Goal: Task Accomplishment & Management: Complete application form

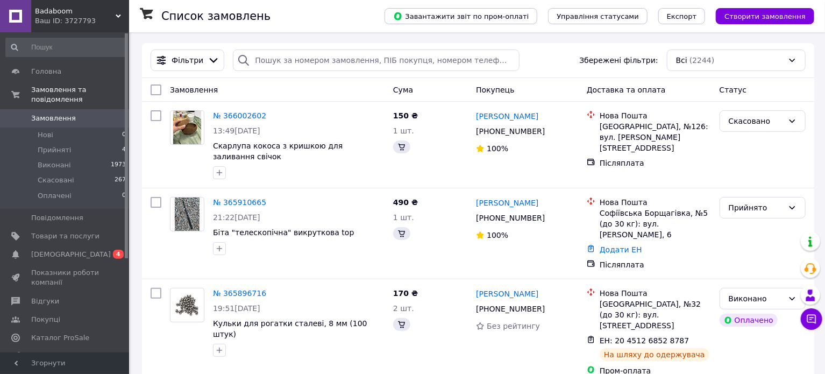
click at [760, 13] on span "Створити замовлення" at bounding box center [764, 16] width 81 height 8
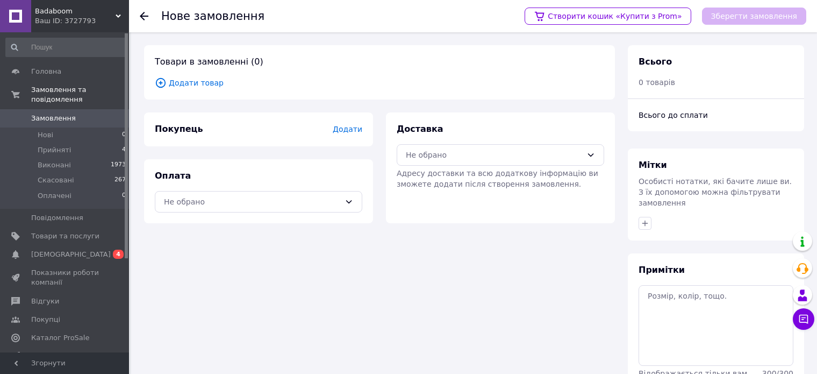
click at [347, 130] on span "Додати" at bounding box center [348, 129] width 30 height 9
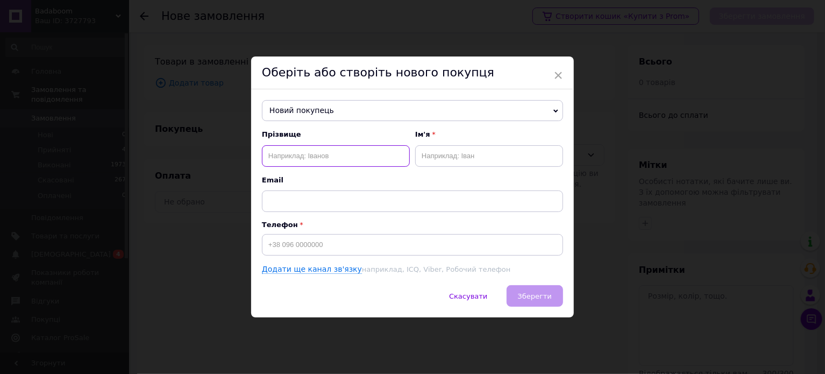
click at [319, 161] on input "text" at bounding box center [336, 156] width 148 height 22
type input "N"
click at [320, 160] on input "Т" at bounding box center [336, 156] width 148 height 22
type input "Торговецький"
click at [433, 154] on input "text" at bounding box center [489, 156] width 148 height 22
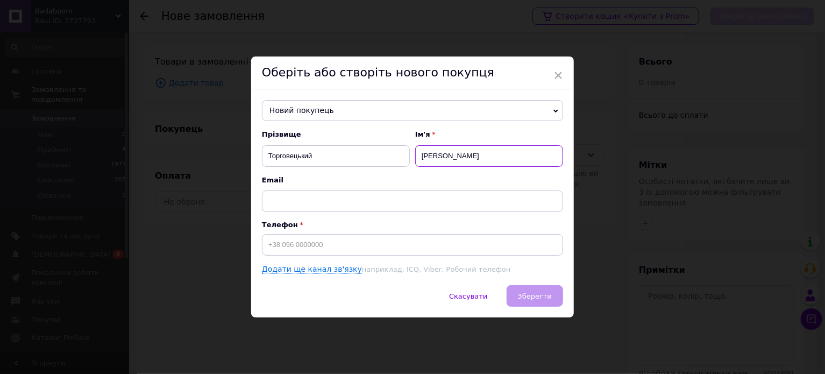
type input "[PERSON_NAME]"
click at [328, 247] on input at bounding box center [412, 245] width 301 height 22
click at [528, 297] on span "Зберегти" at bounding box center [535, 296] width 34 height 8
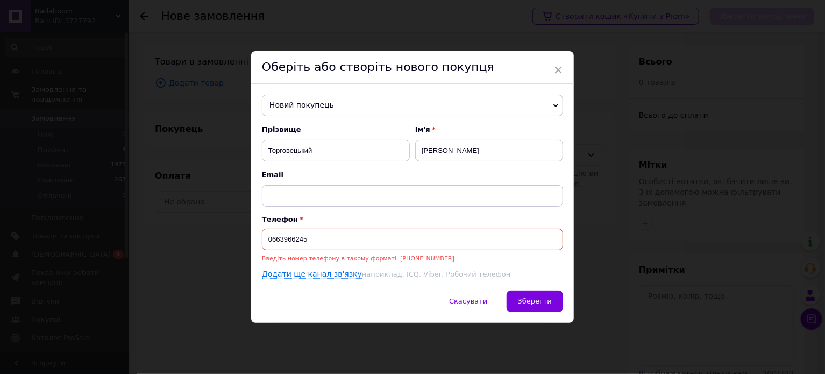
click at [263, 239] on input "0663966245" at bounding box center [412, 239] width 301 height 22
click at [545, 303] on div "Скасувати   Зберегти" at bounding box center [412, 306] width 323 height 32
click at [536, 302] on div "Скасувати   Зберегти" at bounding box center [412, 306] width 323 height 32
click at [267, 239] on input "380663966245" at bounding box center [412, 239] width 301 height 22
type input "[PHONE_NUMBER]"
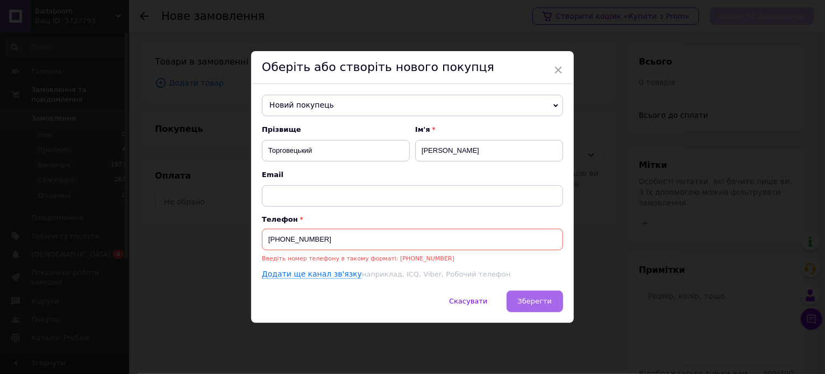
click at [538, 299] on span "Зберегти" at bounding box center [535, 301] width 34 height 8
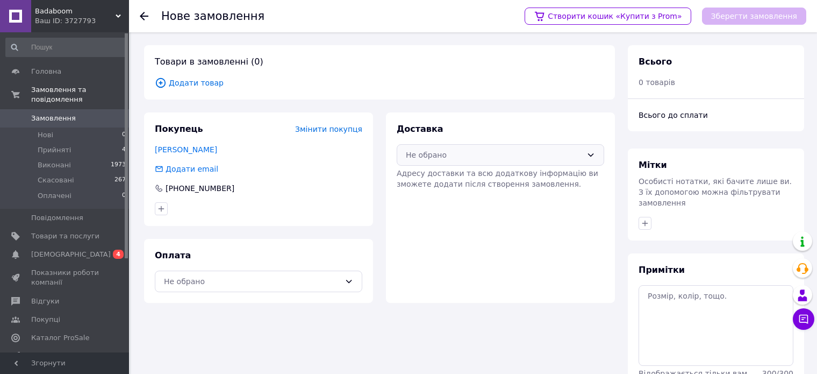
click at [571, 151] on div "Не обрано" at bounding box center [494, 155] width 176 height 12
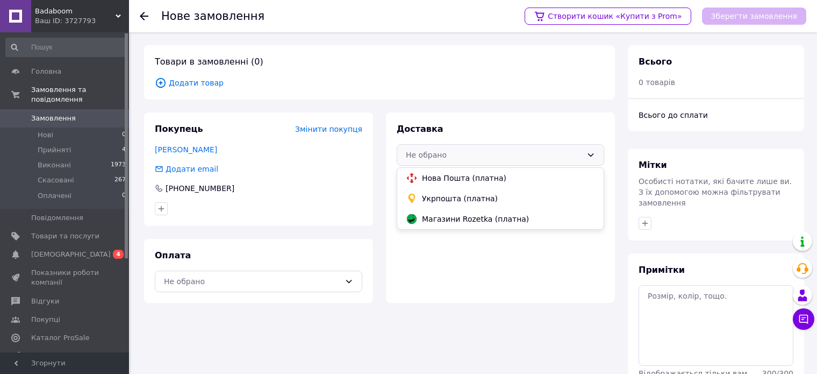
click at [425, 202] on span "Укрпошта (платна)" at bounding box center [508, 198] width 173 height 11
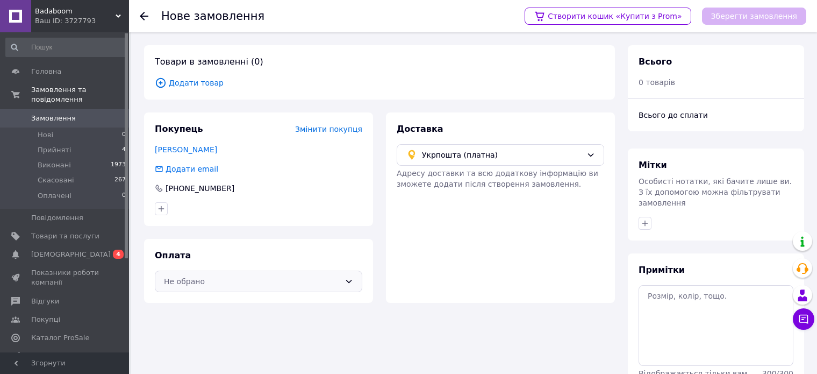
click at [342, 280] on div "Не обрано" at bounding box center [258, 281] width 207 height 22
click at [238, 303] on span "Пром-оплата" at bounding box center [228, 304] width 96 height 11
click at [201, 82] on span "Додати товар" at bounding box center [379, 83] width 449 height 12
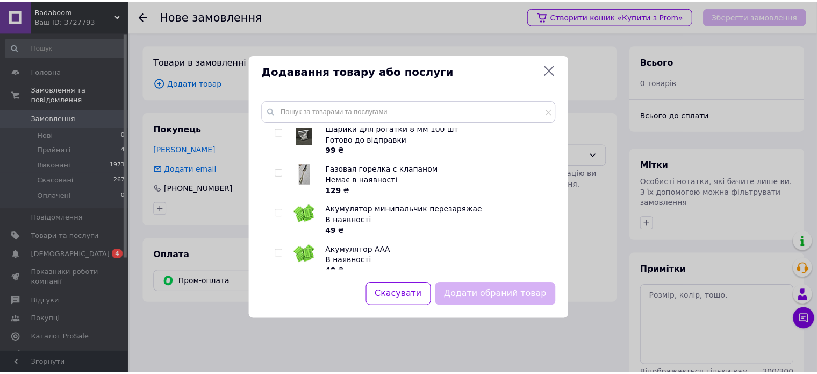
scroll to position [108, 0]
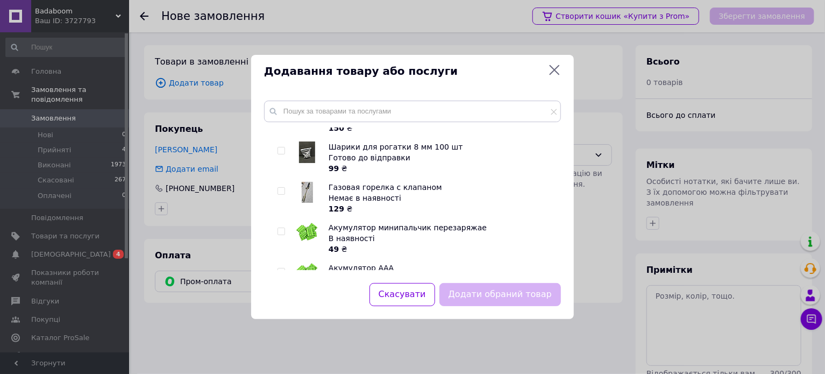
click at [280, 194] on input "checkbox" at bounding box center [280, 191] width 7 height 7
checkbox input "true"
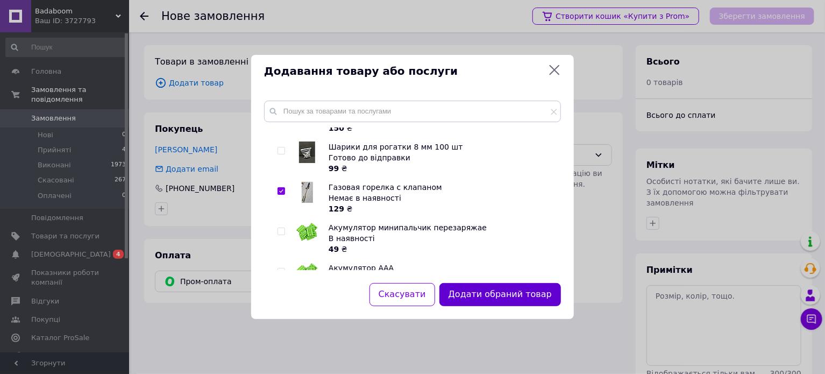
click at [484, 293] on button "Додати обраний товар" at bounding box center [499, 294] width 121 height 23
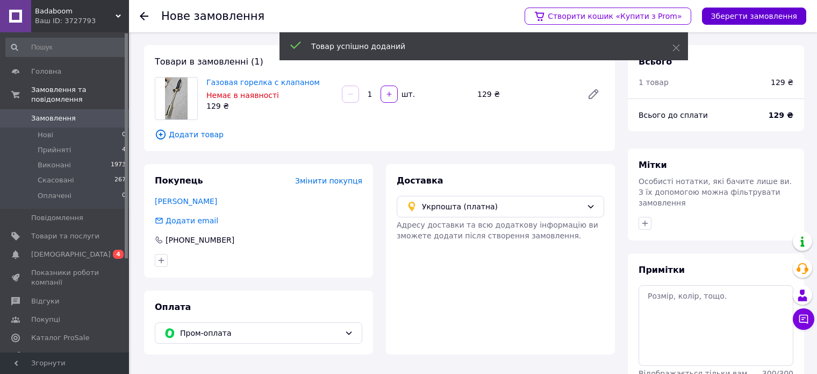
click at [746, 18] on button "Зберегти замовлення" at bounding box center [754, 16] width 104 height 17
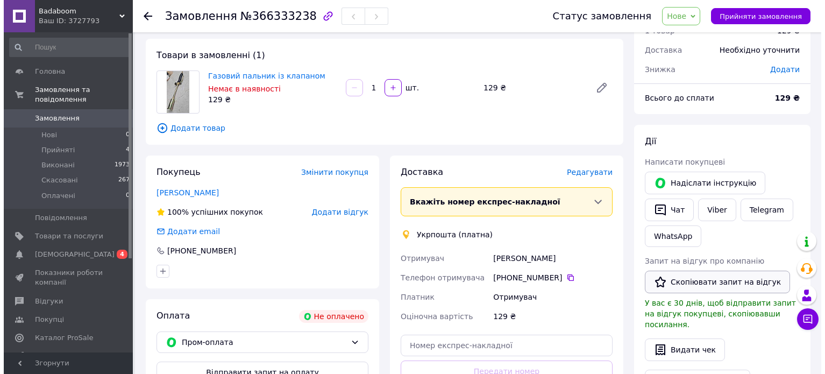
scroll to position [108, 0]
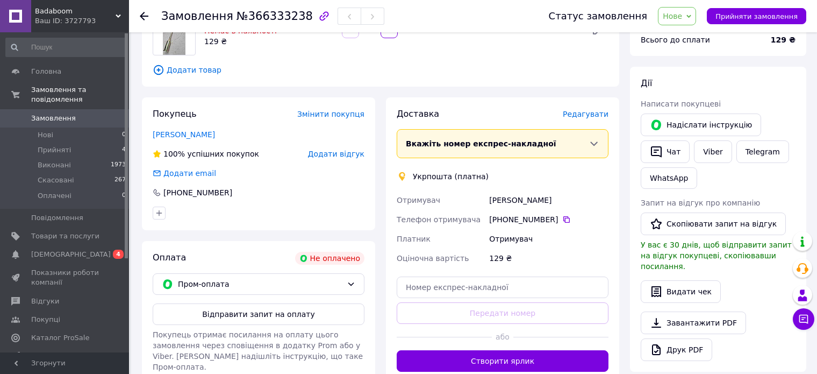
click at [593, 113] on span "Редагувати" at bounding box center [586, 114] width 46 height 9
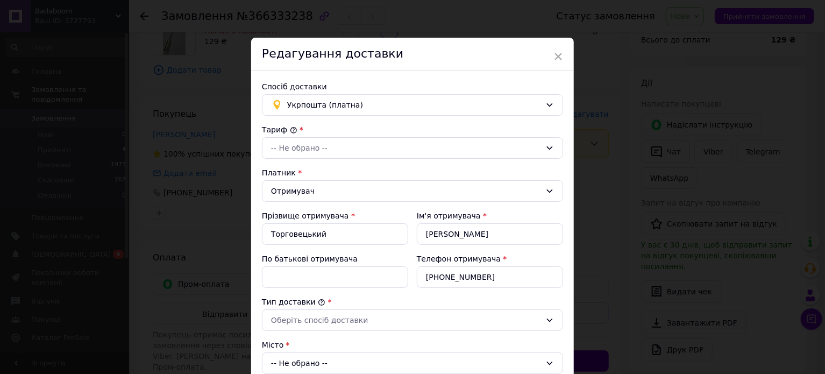
click at [390, 170] on div "Платник *" at bounding box center [412, 172] width 301 height 11
click at [337, 145] on div "-- Не обрано --" at bounding box center [406, 148] width 270 height 12
click at [302, 169] on li "Стандарт" at bounding box center [411, 170] width 300 height 19
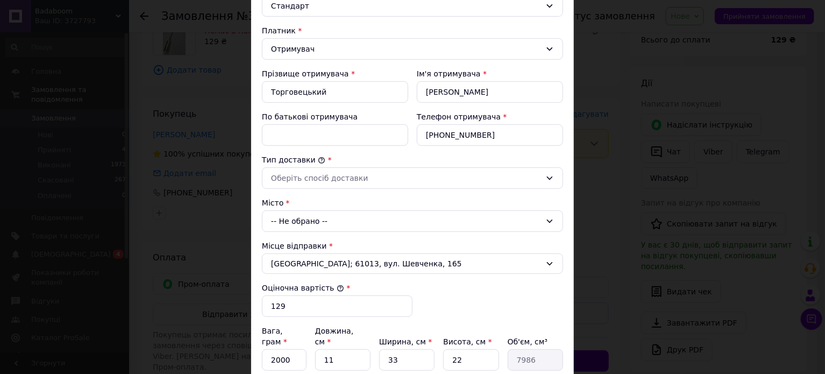
scroll to position [161, 0]
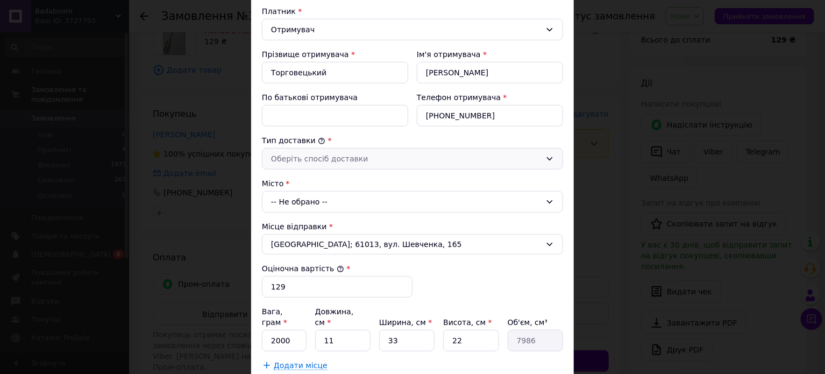
click at [337, 155] on div "Оберіть спосіб доставки" at bounding box center [406, 159] width 270 height 12
click at [311, 184] on li "Склад - склад" at bounding box center [411, 179] width 300 height 19
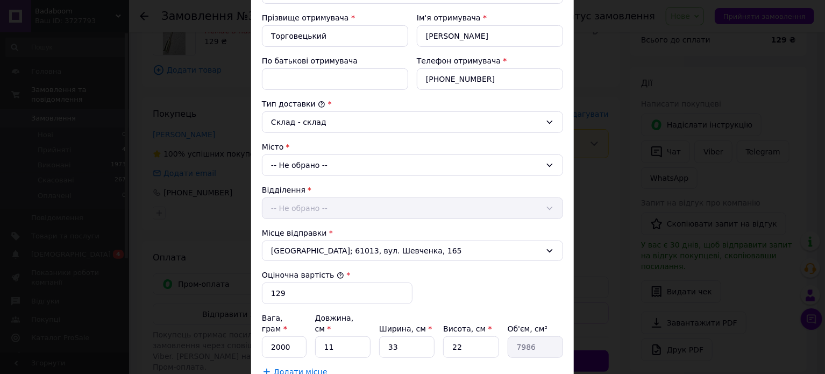
scroll to position [215, 0]
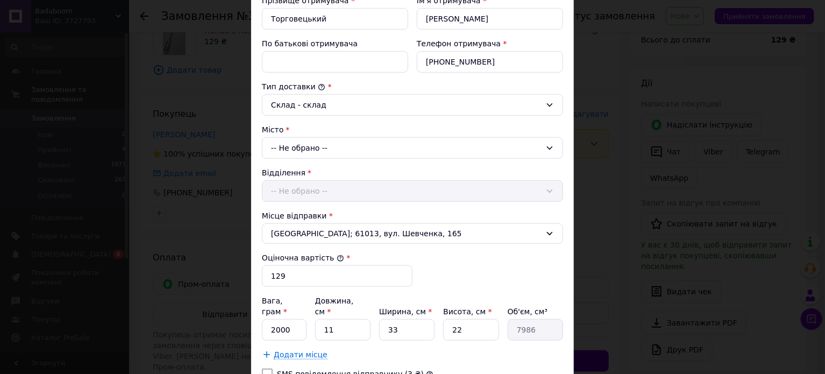
click at [325, 147] on div "-- Не обрано --" at bounding box center [412, 148] width 301 height 22
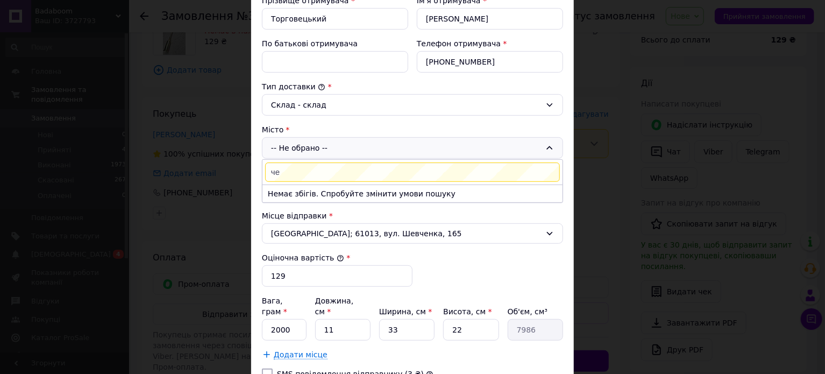
click at [309, 171] on input "че" at bounding box center [412, 171] width 295 height 19
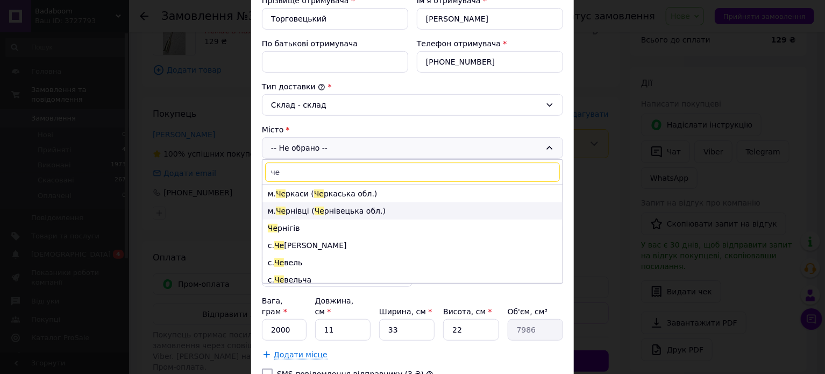
type input "че"
click at [304, 209] on li "м. Че рнівці ( Че [GEOGRAPHIC_DATA].)" at bounding box center [412, 210] width 300 height 17
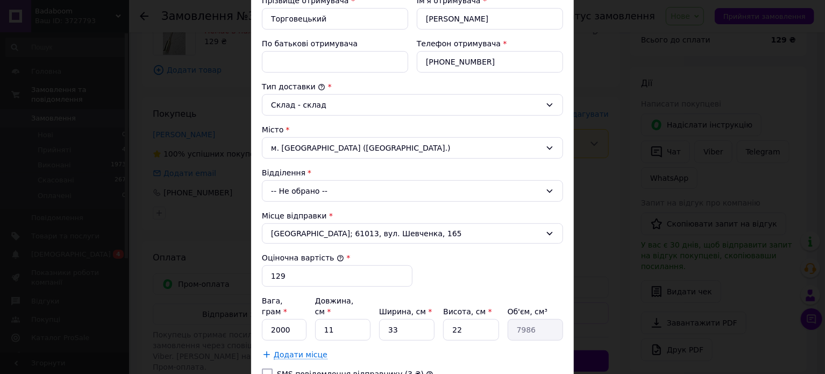
click at [357, 191] on div "-- Не обрано --" at bounding box center [412, 191] width 301 height 22
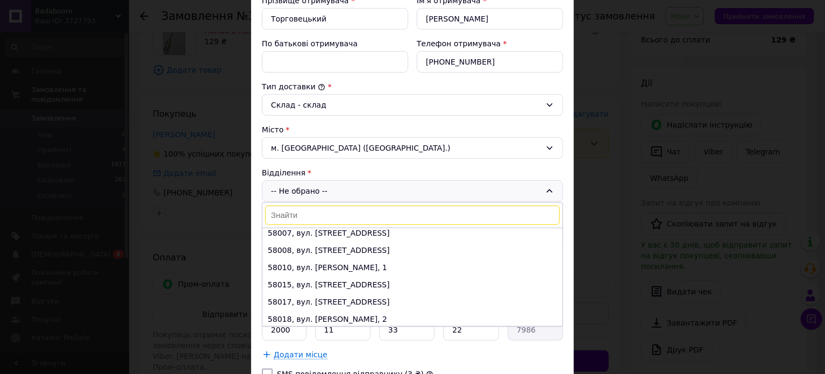
scroll to position [108, 0]
click at [312, 262] on li "58010, вул. [PERSON_NAME], 1" at bounding box center [412, 266] width 300 height 17
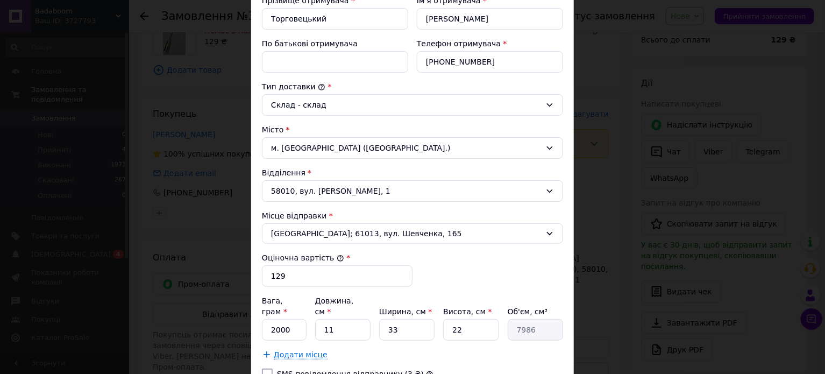
click at [475, 271] on div "[PERSON_NAME] * [PERSON_NAME] * Отримувач Прізвище отримувача * Торговецький Ім…" at bounding box center [412, 148] width 301 height 478
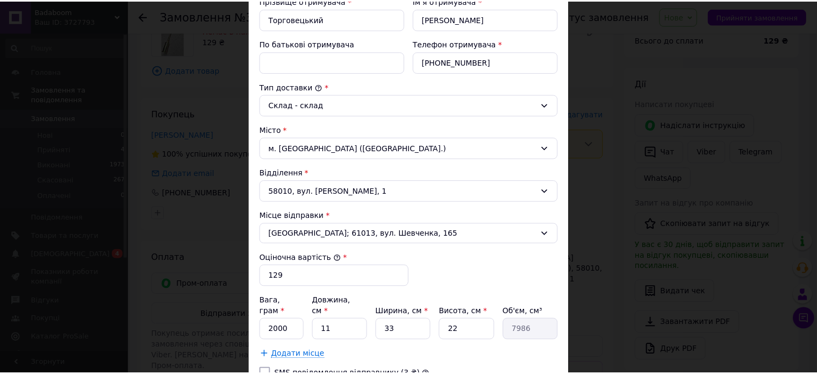
scroll to position [296, 0]
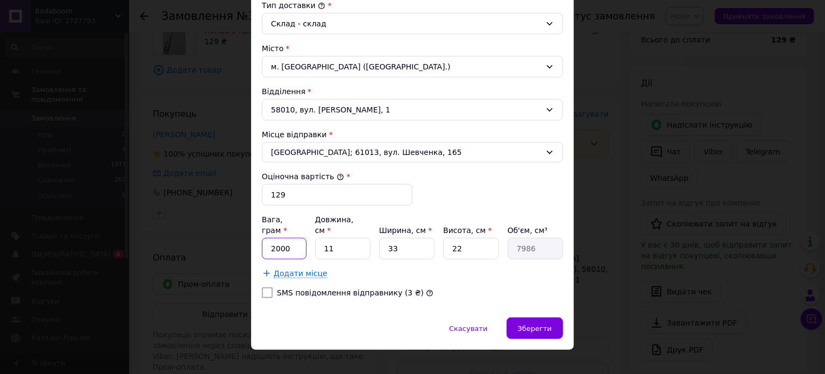
click at [289, 238] on input "2000" at bounding box center [284, 249] width 45 height 22
type input "200"
click at [462, 238] on input "22" at bounding box center [470, 249] width 55 height 22
type input "2"
type input "726"
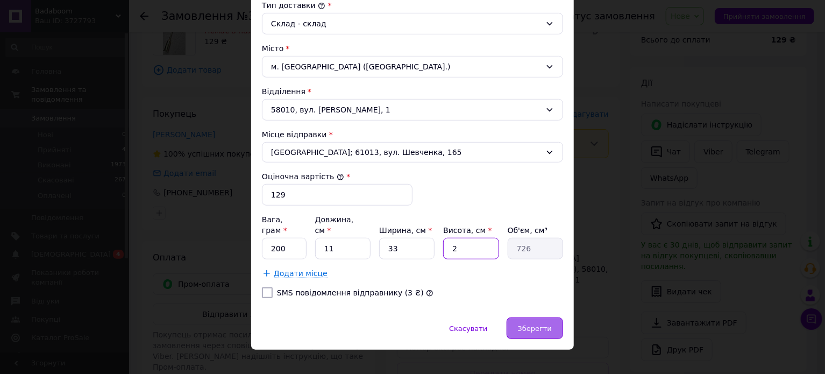
type input "2"
click at [541, 324] on span "Зберегти" at bounding box center [535, 328] width 34 height 8
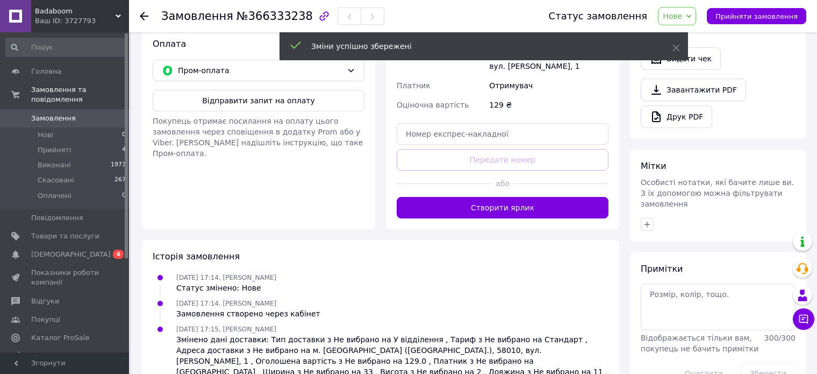
scroll to position [323, 0]
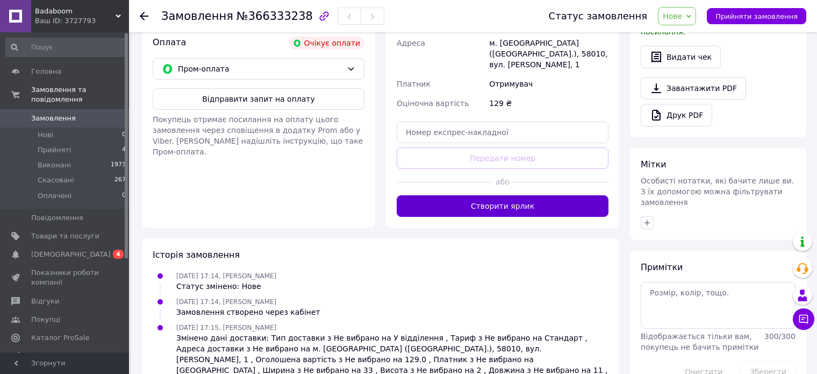
click at [500, 195] on button "Створити ярлик" at bounding box center [503, 206] width 212 height 22
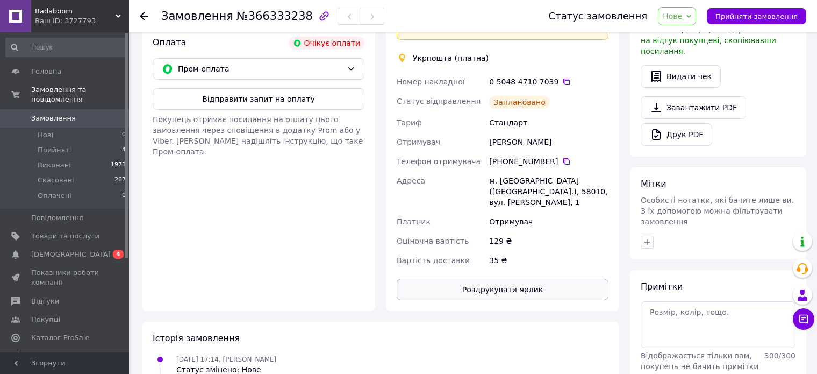
click at [505, 278] on button "Роздрукувати ярлик" at bounding box center [503, 289] width 212 height 22
click at [281, 146] on div "Покупець отримає посилання на оплату цього замовлення через сповіщення в додатк…" at bounding box center [259, 135] width 212 height 43
